Goal: Task Accomplishment & Management: Manage account settings

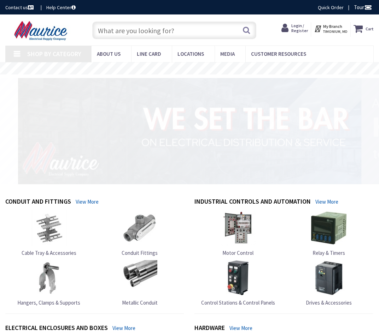
type input "[GEOGRAPHIC_DATA], [GEOGRAPHIC_DATA]"
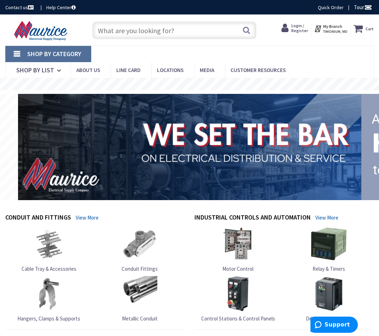
click at [298, 25] on span "Login / Register" at bounding box center [299, 28] width 17 height 10
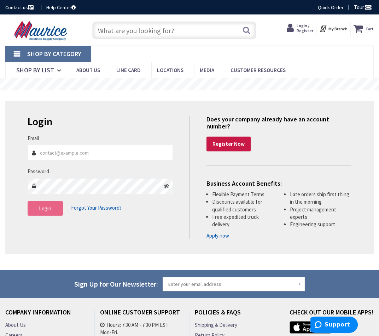
type input "[PERSON_NAME][EMAIL_ADDRESS][DOMAIN_NAME]"
click at [46, 207] on span "Login" at bounding box center [45, 208] width 12 height 7
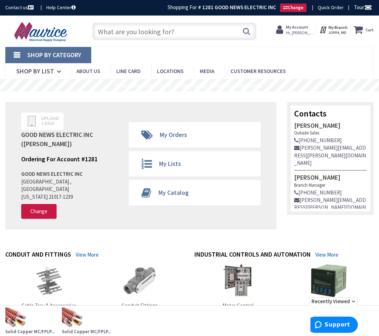
click at [128, 36] on input "text" at bounding box center [174, 32] width 164 height 18
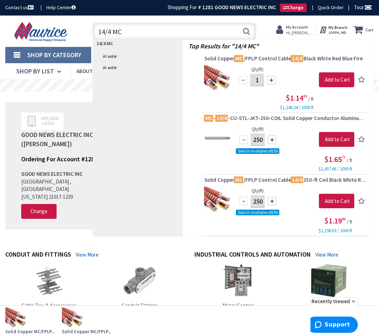
type input "14/4 MC"
